Goal: Task Accomplishment & Management: Complete application form

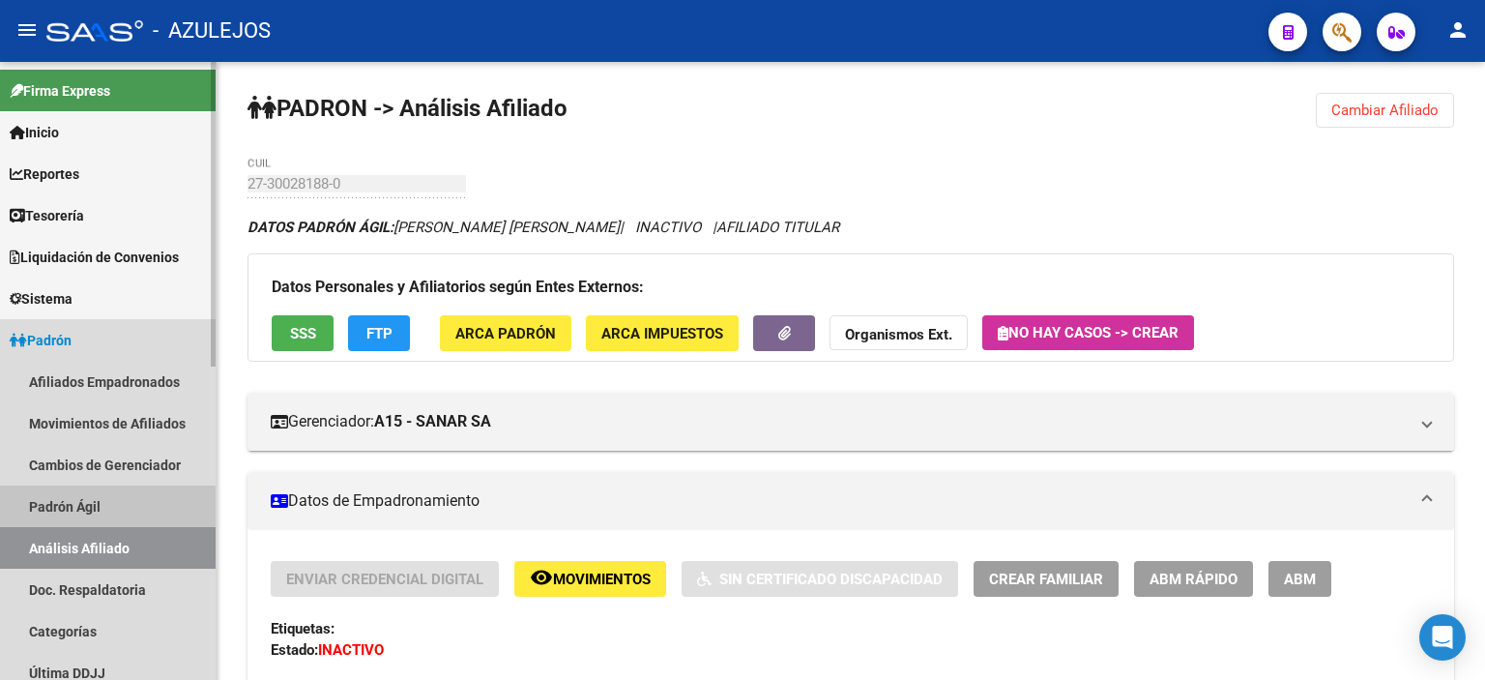
click at [84, 510] on link "Padrón Ágil" at bounding box center [108, 506] width 216 height 42
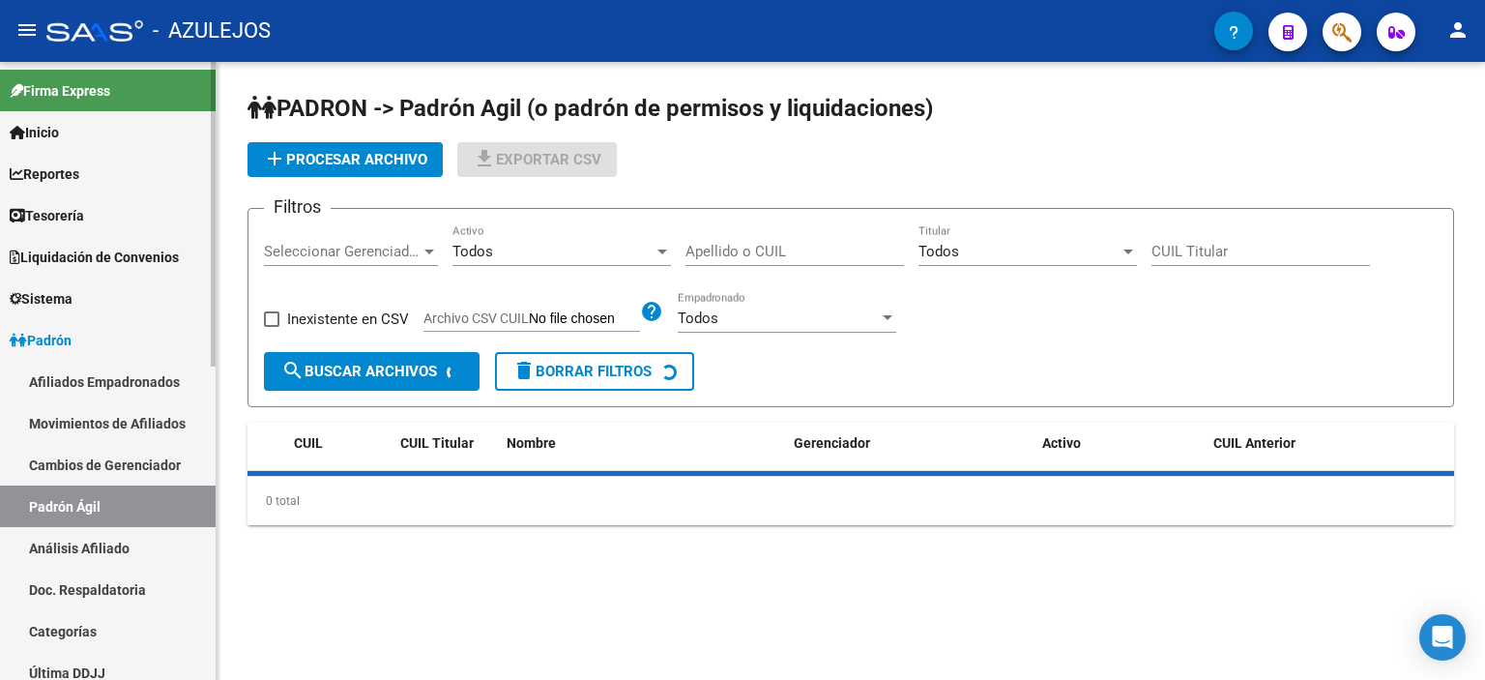
click at [88, 544] on link "Análisis Afiliado" at bounding box center [108, 548] width 216 height 42
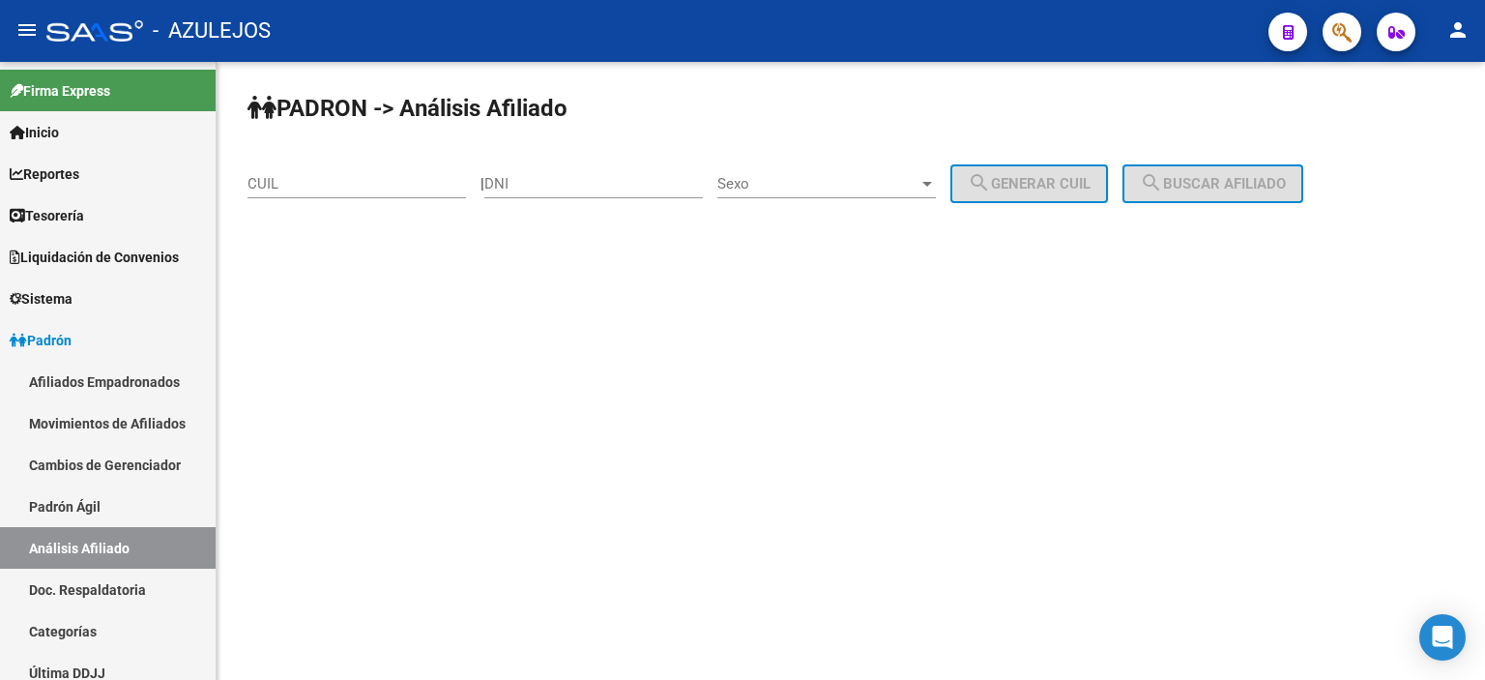
click at [545, 189] on input "DNI" at bounding box center [593, 183] width 219 height 17
type input "56272253"
click at [795, 185] on span "Sexo" at bounding box center [817, 183] width 201 height 17
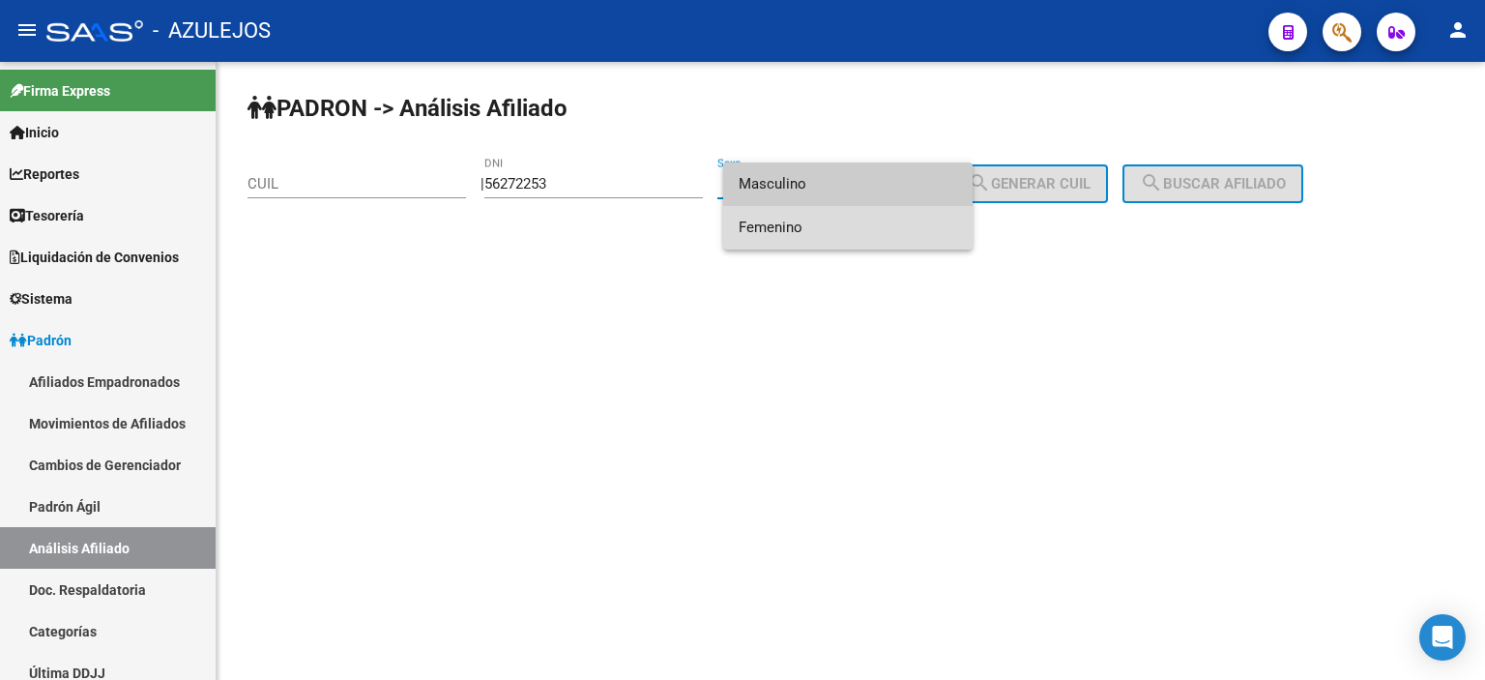
click at [793, 224] on span "Femenino" at bounding box center [848, 228] width 219 height 44
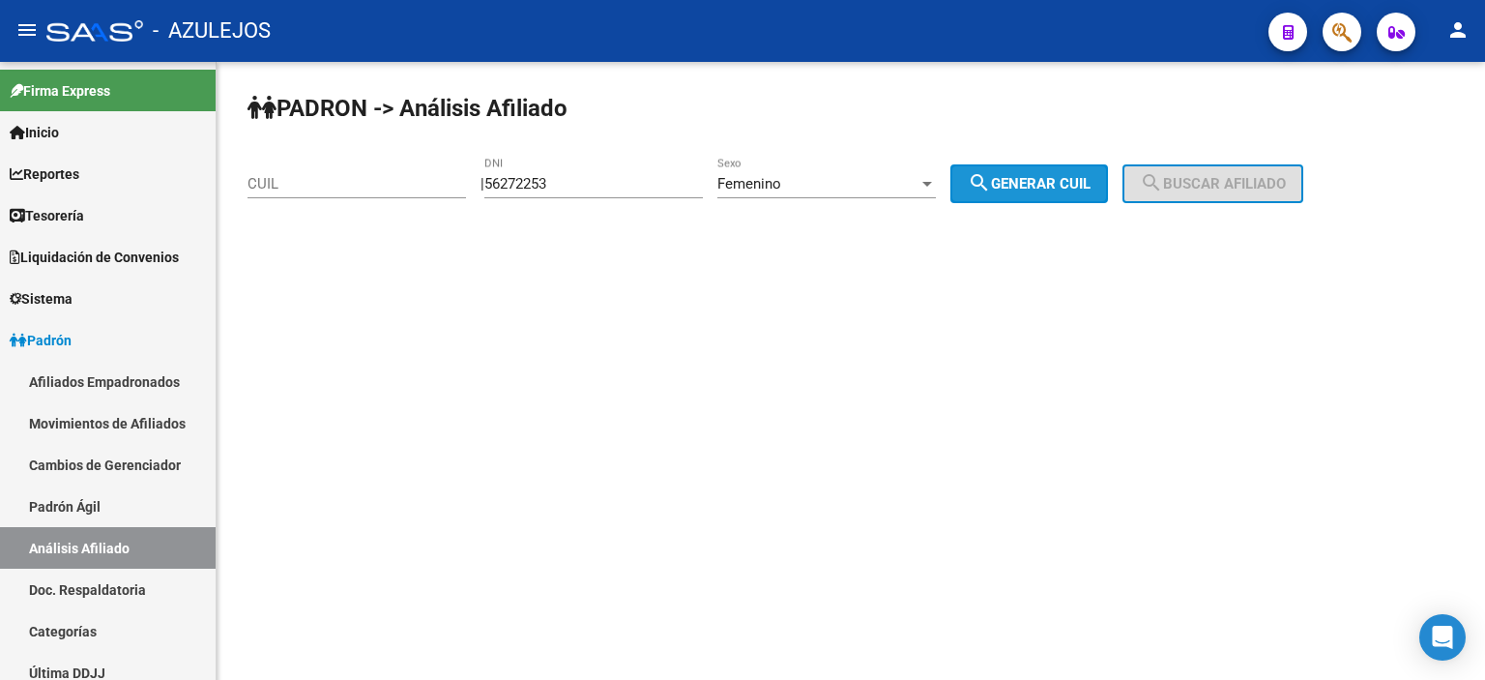
click at [1039, 165] on button "search Generar CUIL" at bounding box center [1029, 183] width 158 height 39
type input "27-56272253-5"
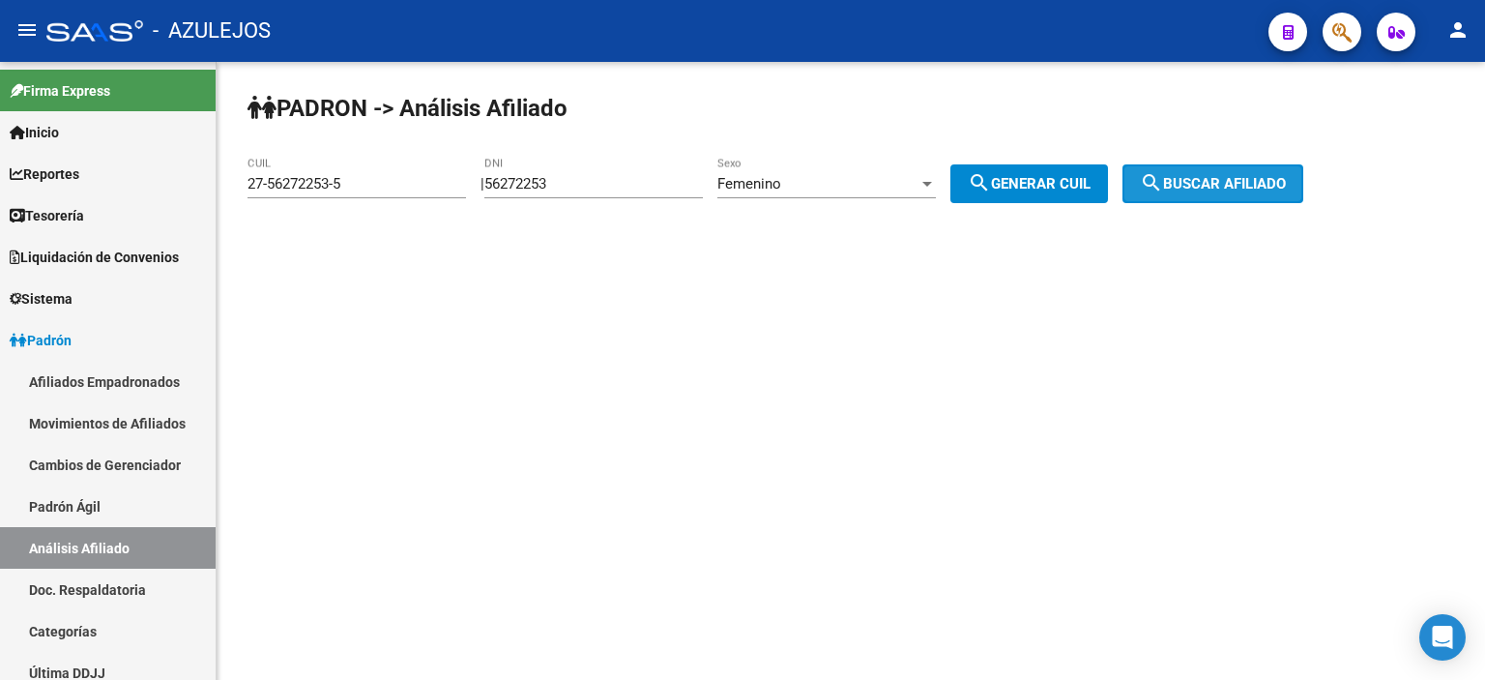
click at [1249, 177] on span "search Buscar afiliado" at bounding box center [1213, 183] width 146 height 17
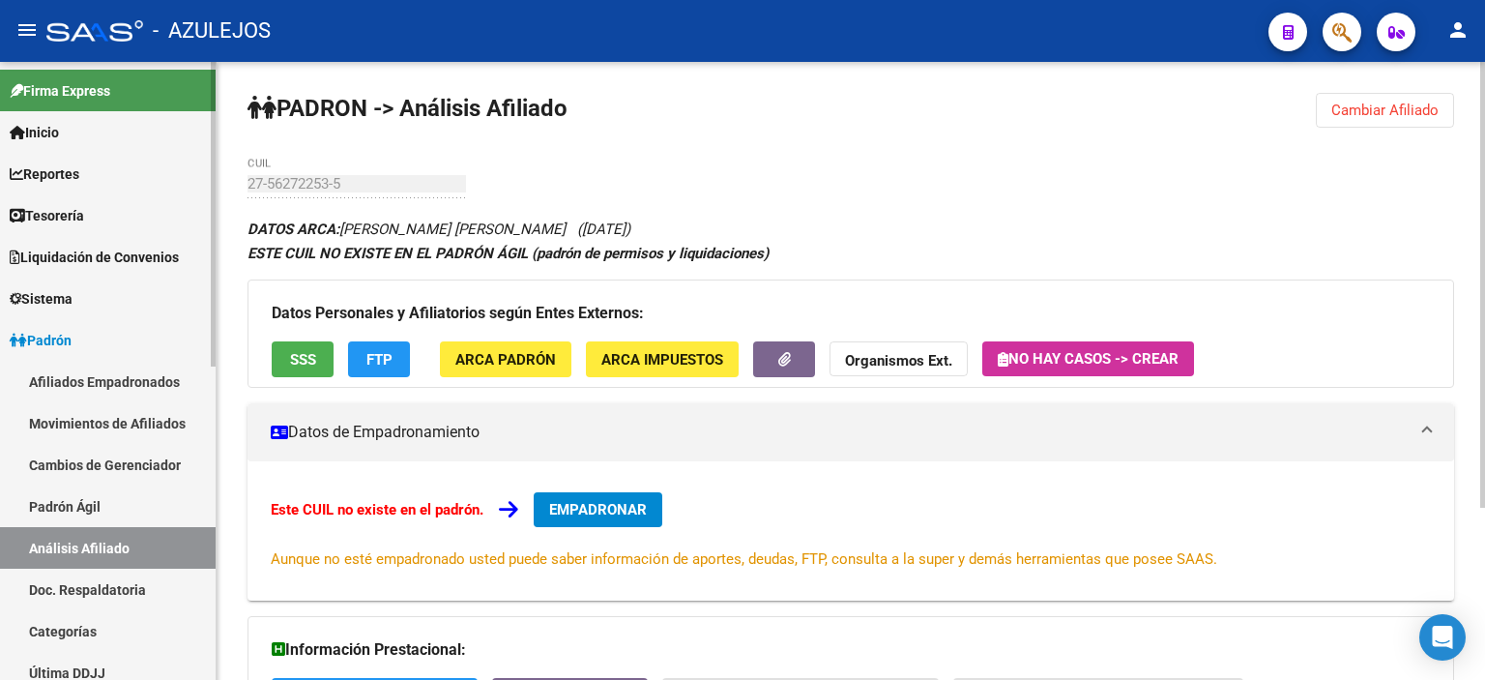
click at [64, 497] on link "Padrón Ágil" at bounding box center [108, 506] width 216 height 42
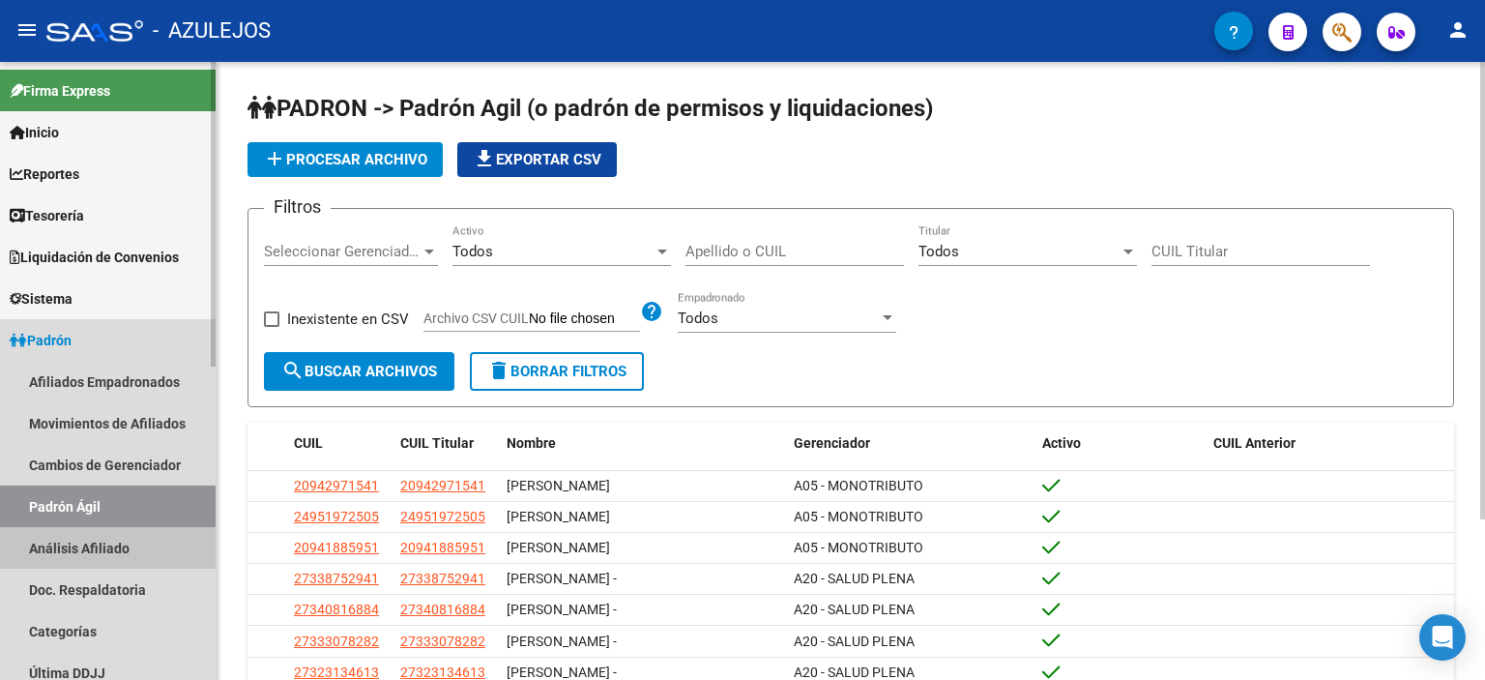
click at [73, 537] on link "Análisis Afiliado" at bounding box center [108, 548] width 216 height 42
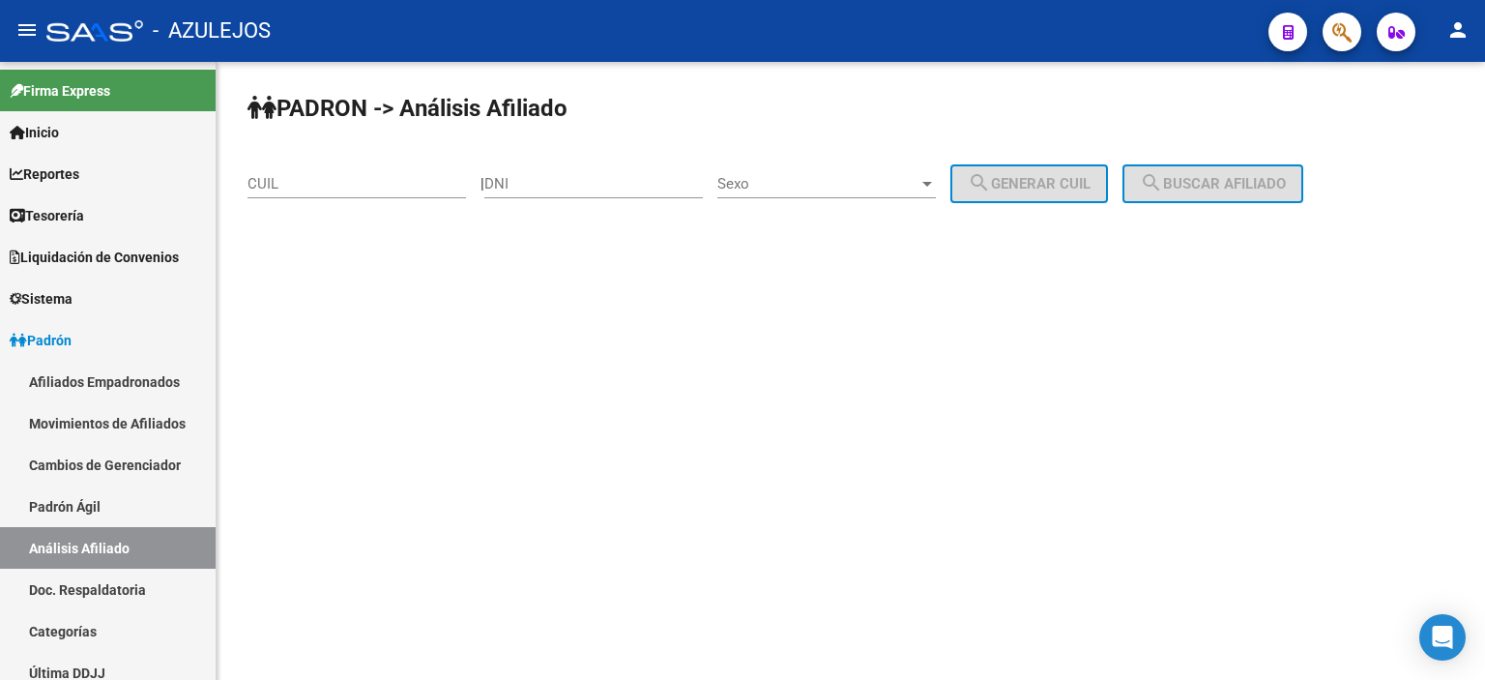
click at [532, 190] on input "DNI" at bounding box center [593, 183] width 219 height 17
type input "53716955"
click at [792, 171] on div "Sexo Sexo" at bounding box center [826, 178] width 219 height 42
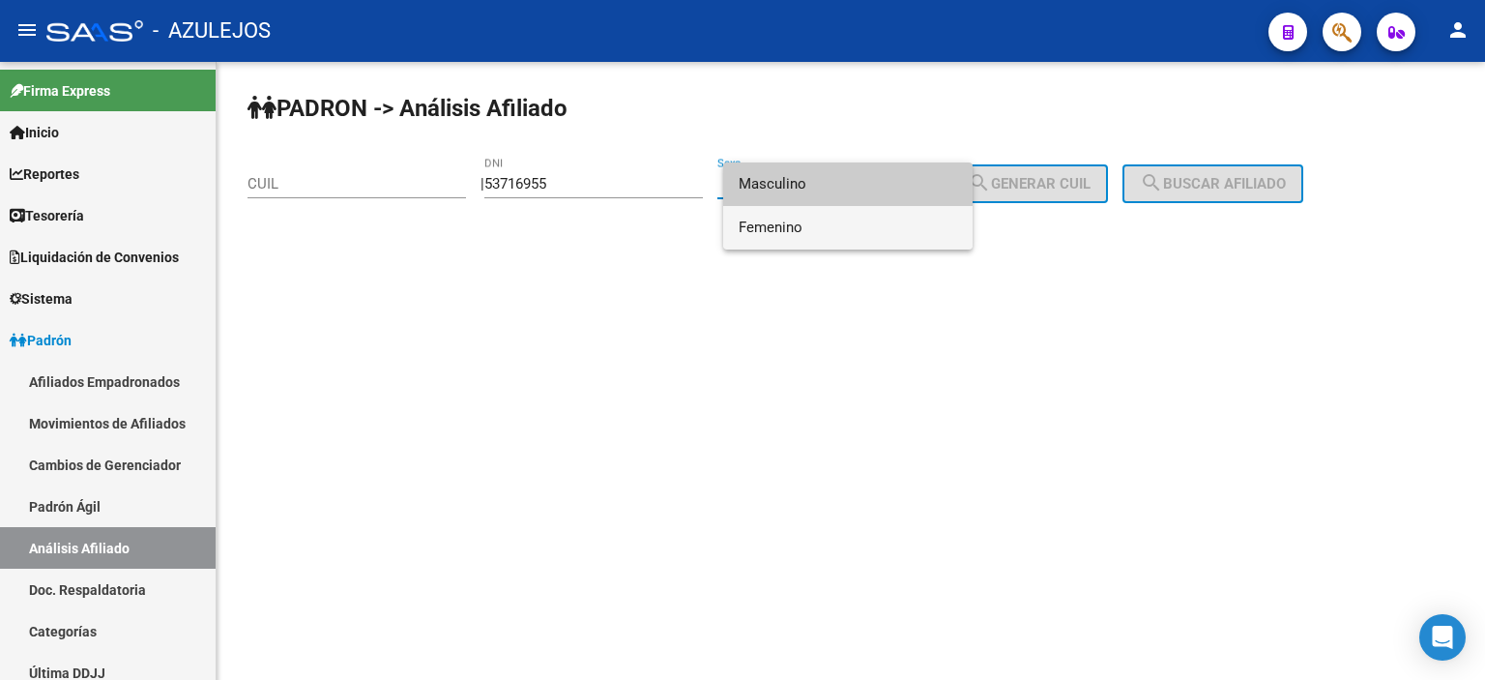
click at [780, 217] on span "Femenino" at bounding box center [848, 228] width 219 height 44
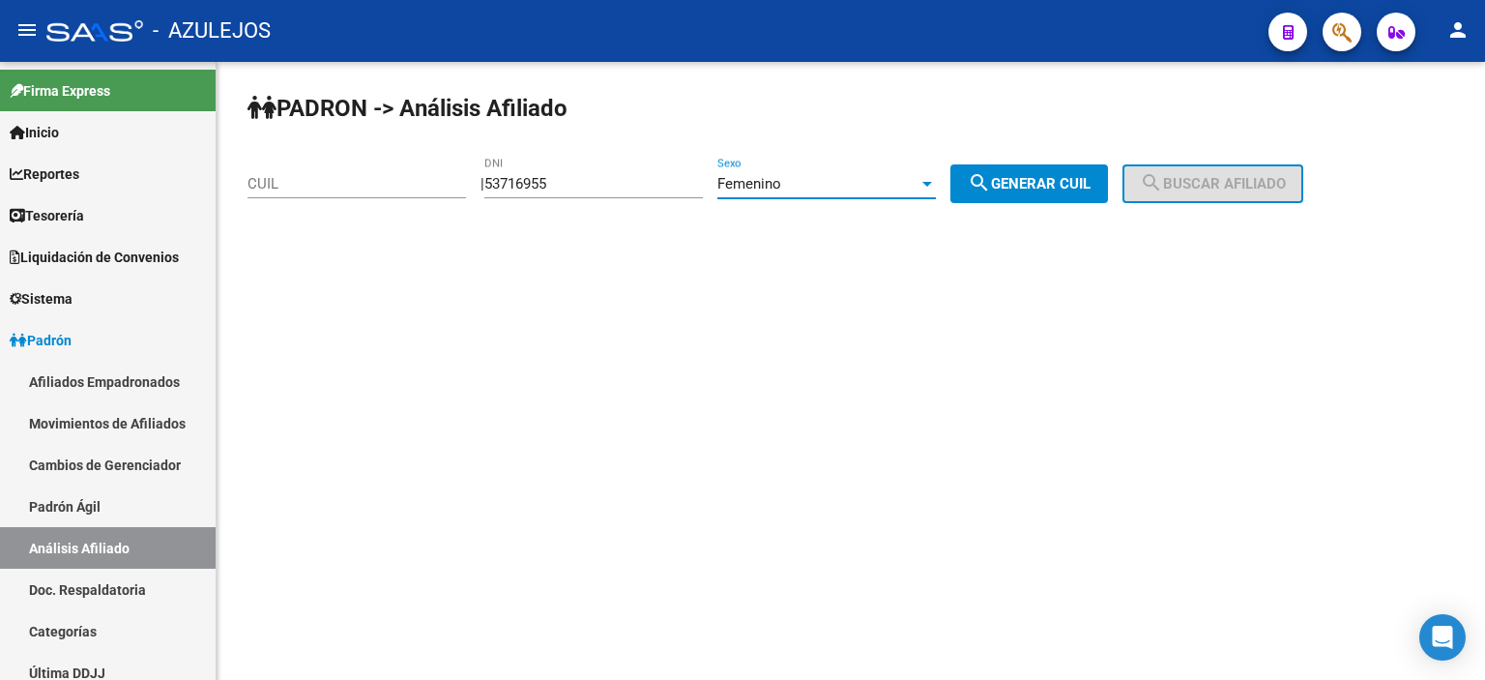
click at [1024, 169] on button "search Generar CUIL" at bounding box center [1029, 183] width 158 height 39
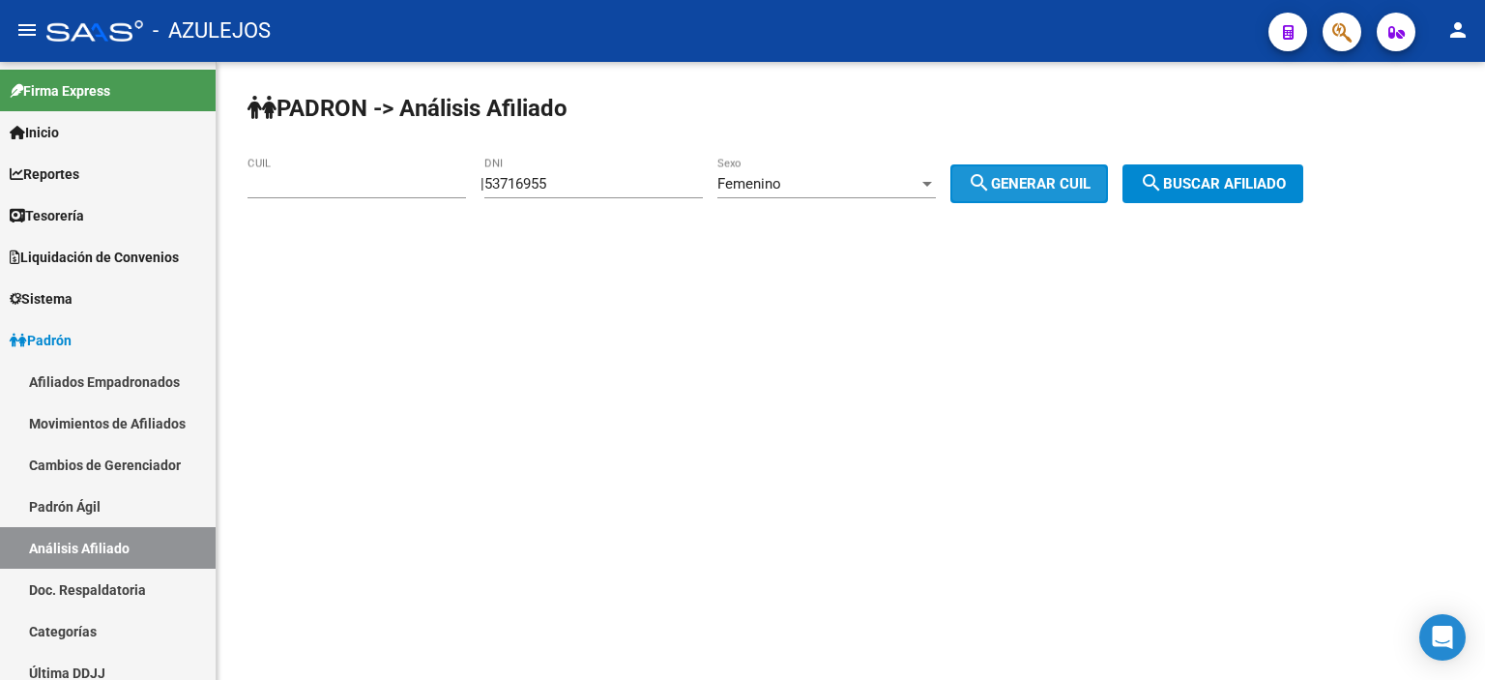
type input "27-53716955-4"
click at [1223, 176] on span "search Buscar afiliado" at bounding box center [1213, 183] width 146 height 17
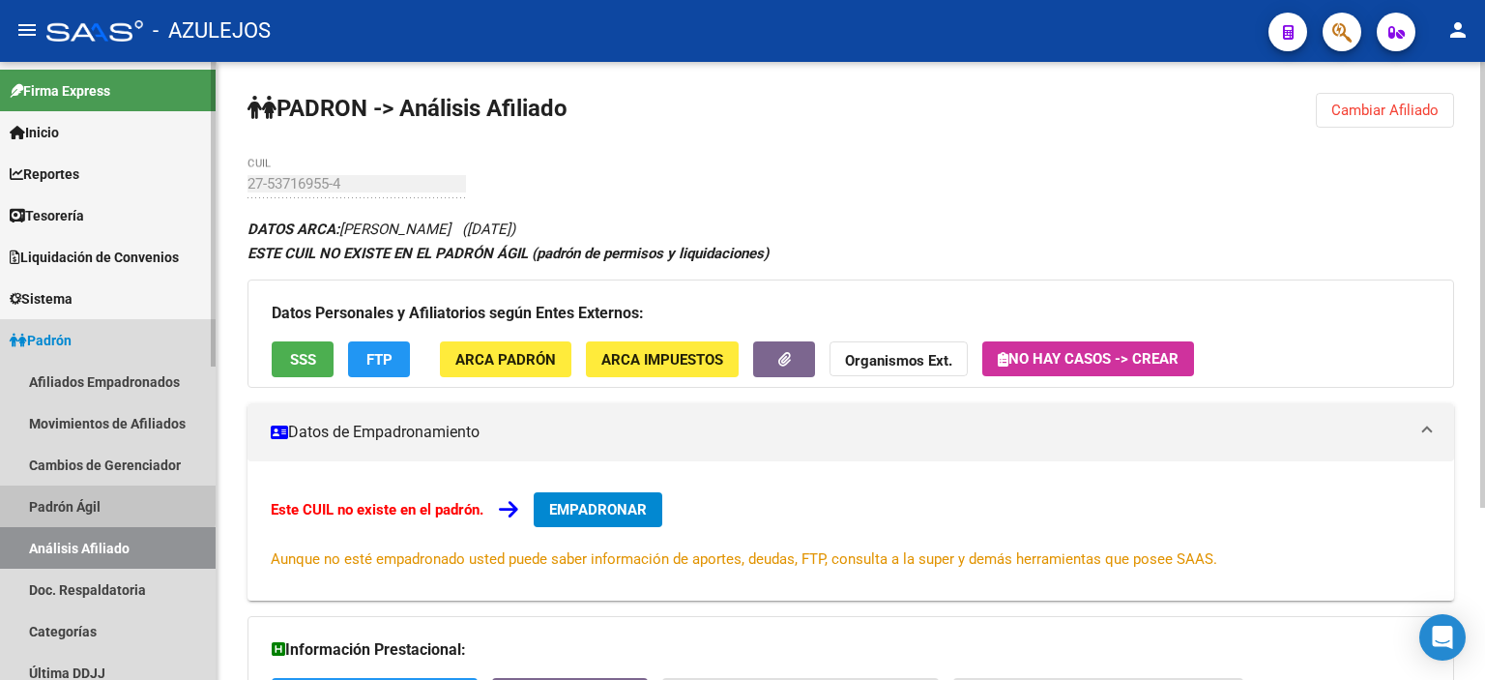
click at [60, 501] on link "Padrón Ágil" at bounding box center [108, 506] width 216 height 42
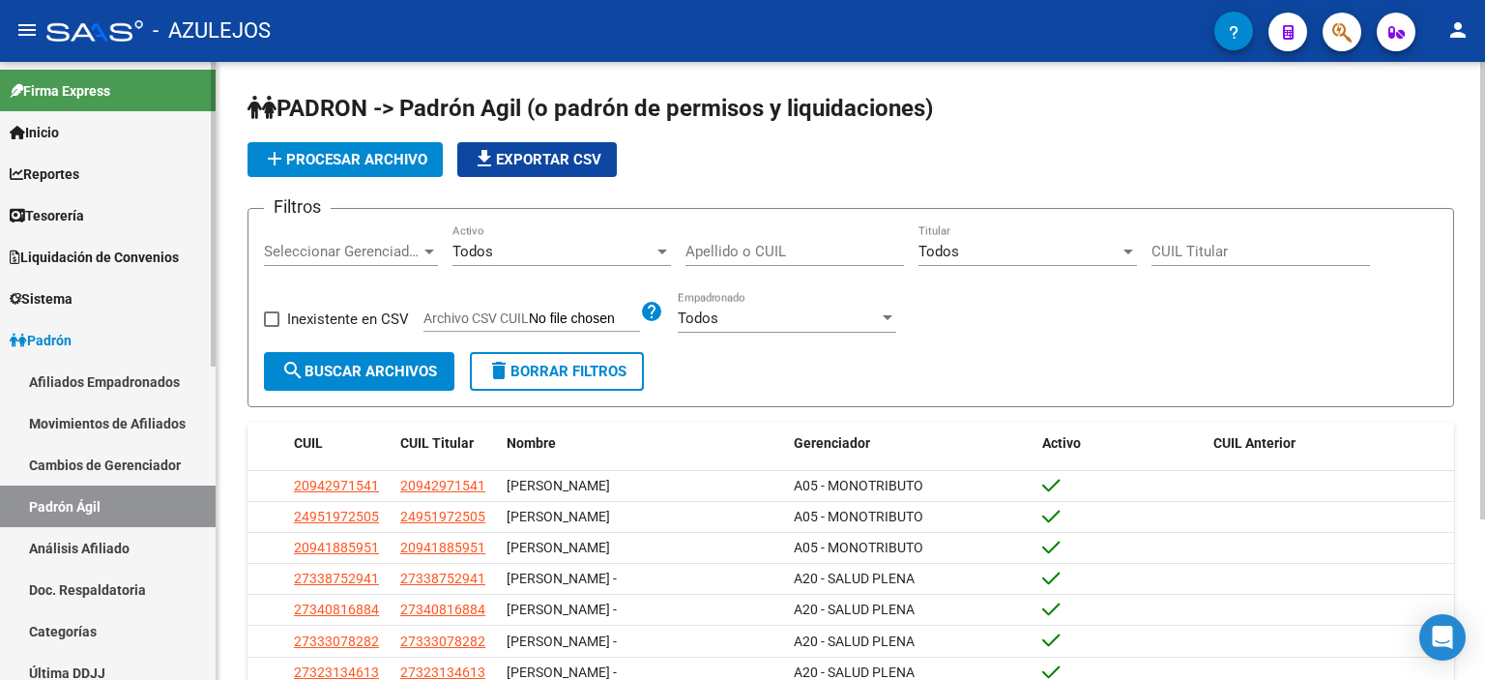
click at [108, 538] on link "Análisis Afiliado" at bounding box center [108, 548] width 216 height 42
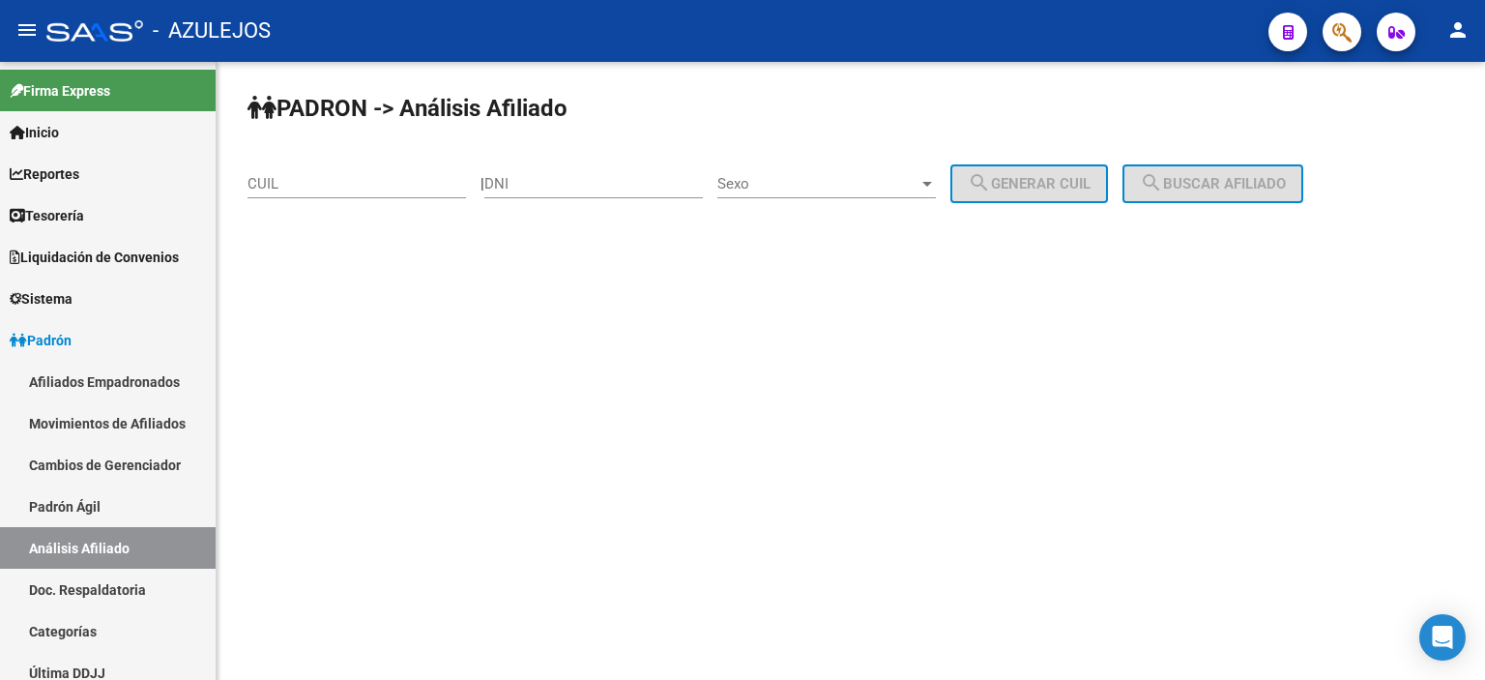
click at [557, 185] on input "DNI" at bounding box center [593, 183] width 219 height 17
type input "56567437"
click at [777, 184] on span "Sexo" at bounding box center [817, 183] width 201 height 17
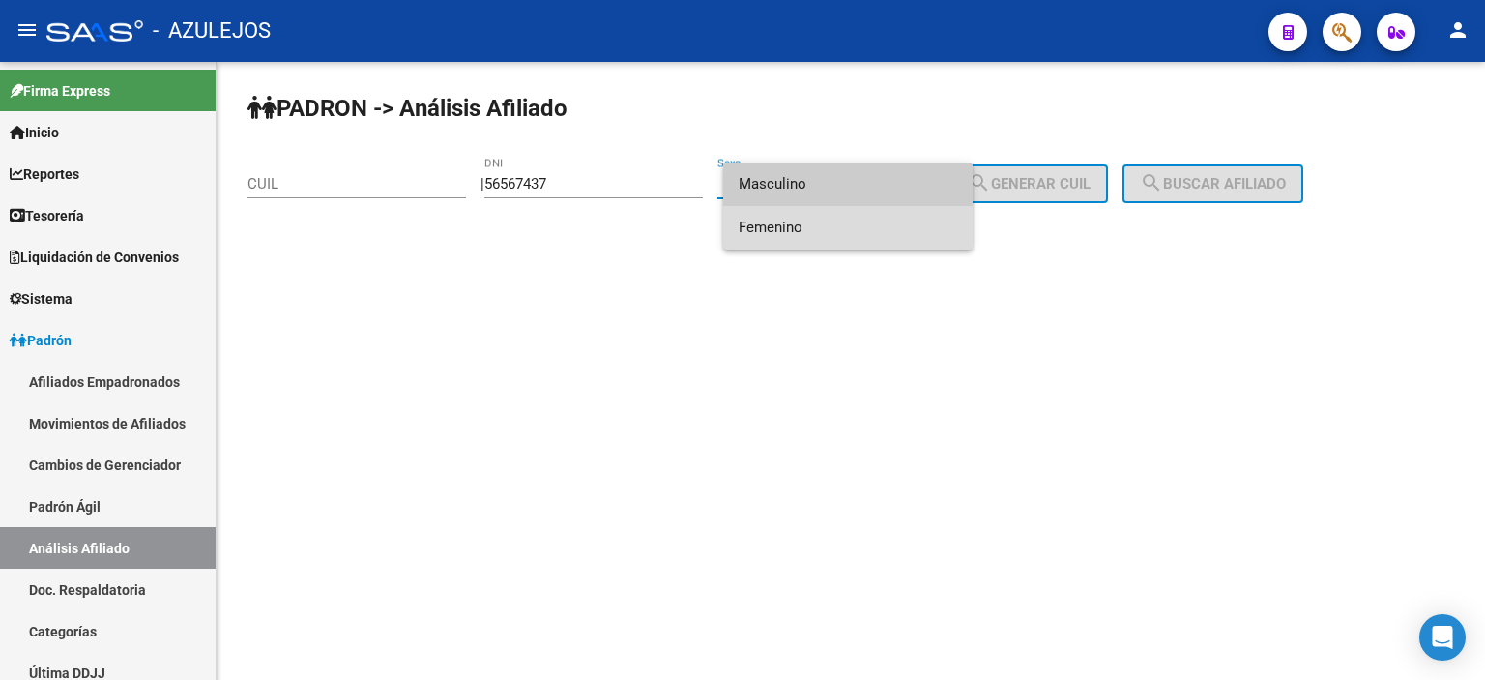
drag, startPoint x: 812, startPoint y: 223, endPoint x: 990, endPoint y: 165, distance: 187.1
click at [813, 223] on span "Femenino" at bounding box center [848, 228] width 219 height 44
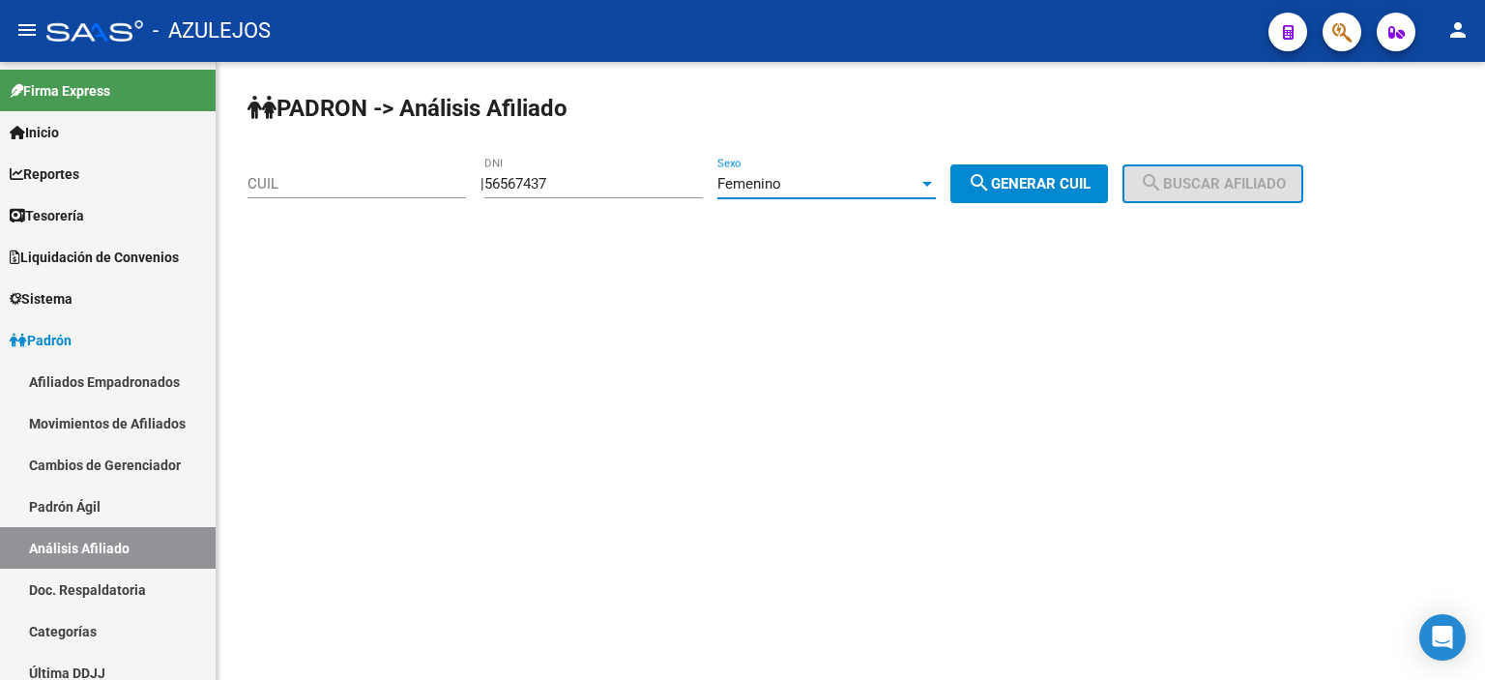
click at [1011, 161] on div "PADRON -> Análisis Afiliado CUIL | 56567437 DNI Femenino Sexo search Generar CU…" at bounding box center [851, 163] width 1269 height 203
drag, startPoint x: 1040, startPoint y: 174, endPoint x: 1075, endPoint y: 179, distance: 35.1
click at [1040, 175] on span "search Generar CUIL" at bounding box center [1029, 183] width 123 height 17
type input "23-56567437-4"
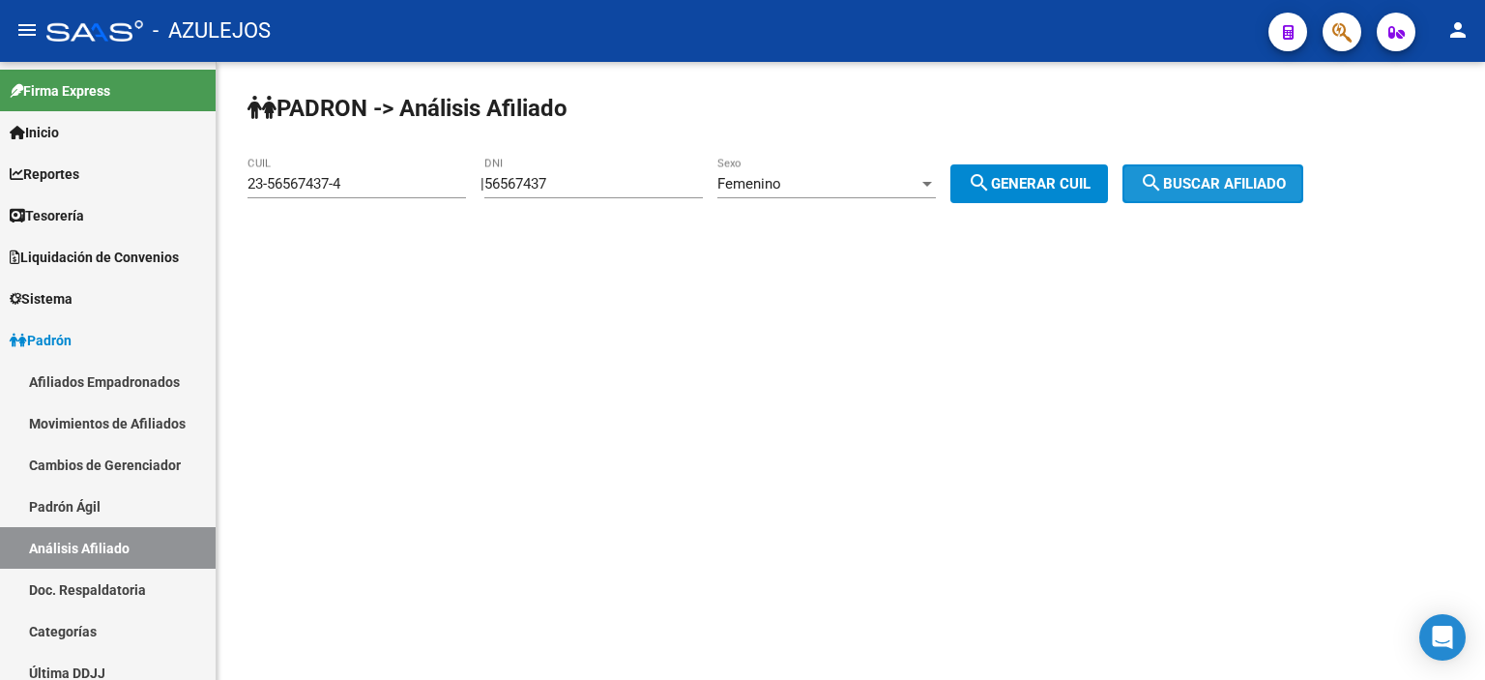
click at [1247, 179] on span "search Buscar afiliado" at bounding box center [1213, 183] width 146 height 17
